Goal: Navigation & Orientation: Find specific page/section

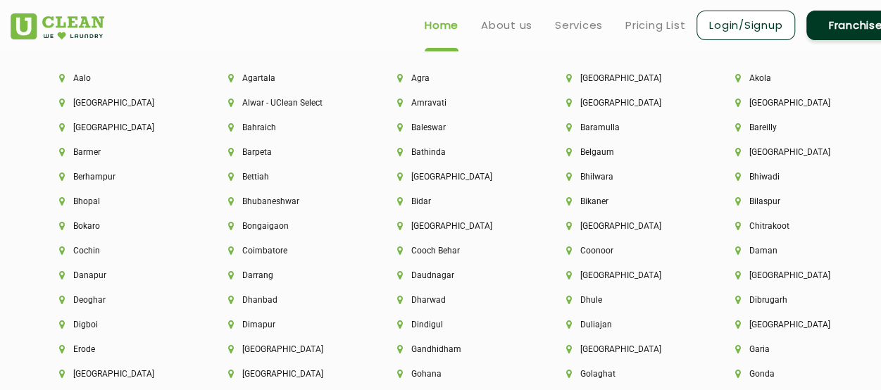
scroll to position [2993, 0]
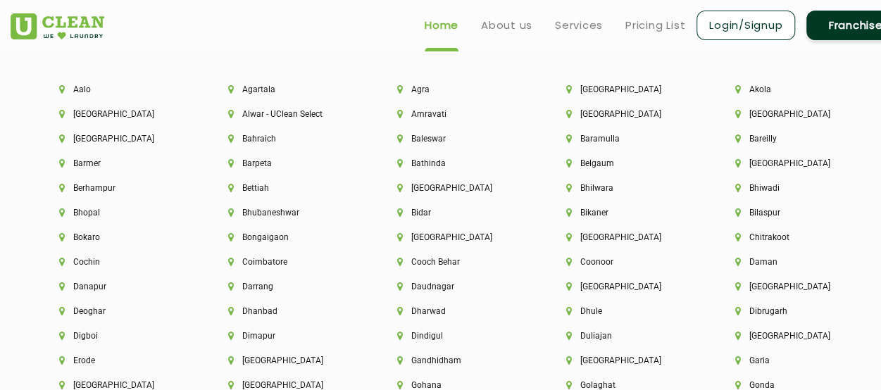
click at [84, 267] on li "Cochin" at bounding box center [119, 262] width 121 height 10
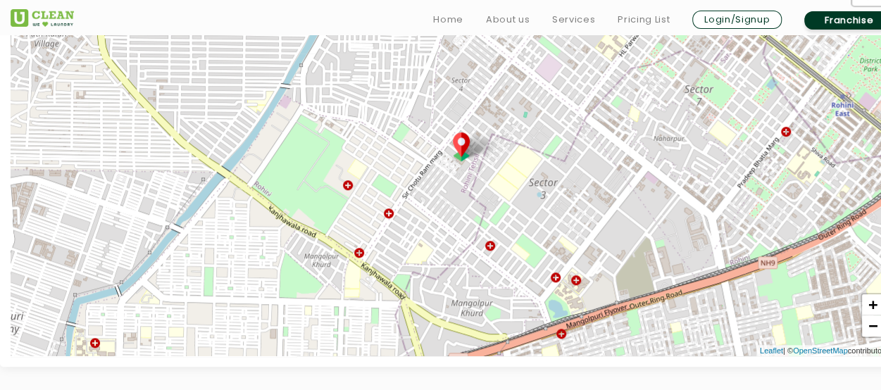
scroll to position [627, 0]
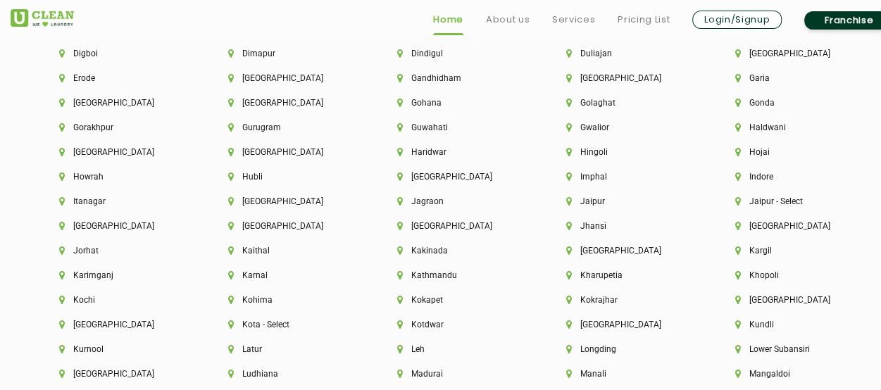
scroll to position [3418, 0]
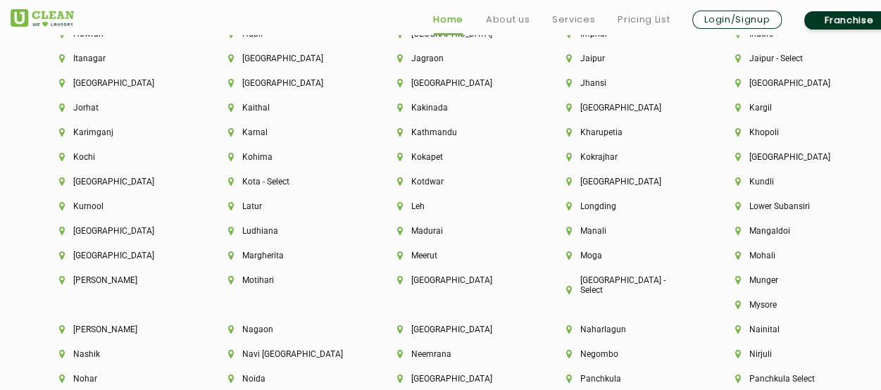
click at [425, 34] on header "Home About us Services Pricing List Login/Signup Franchise" at bounding box center [440, 17] width 881 height 35
click at [427, 39] on li "[GEOGRAPHIC_DATA]" at bounding box center [457, 34] width 121 height 10
